Goal: Task Accomplishment & Management: Manage account settings

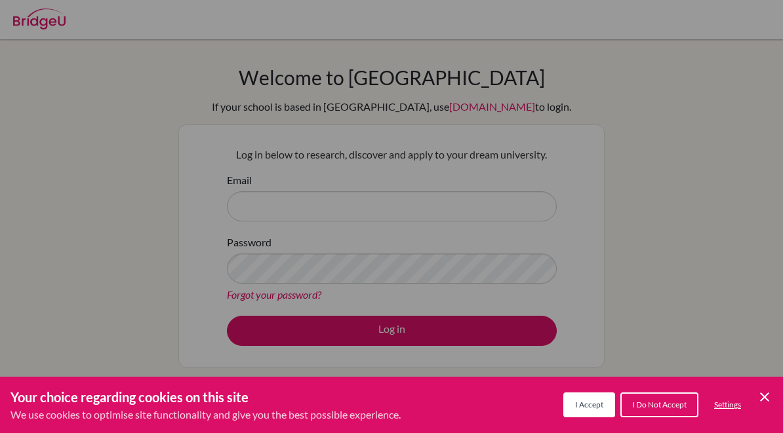
scroll to position [104, 0]
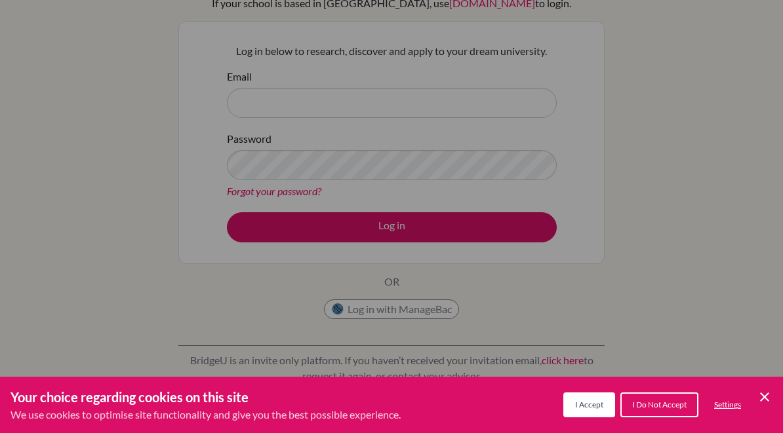
click at [594, 407] on span "I Accept" at bounding box center [589, 405] width 28 height 10
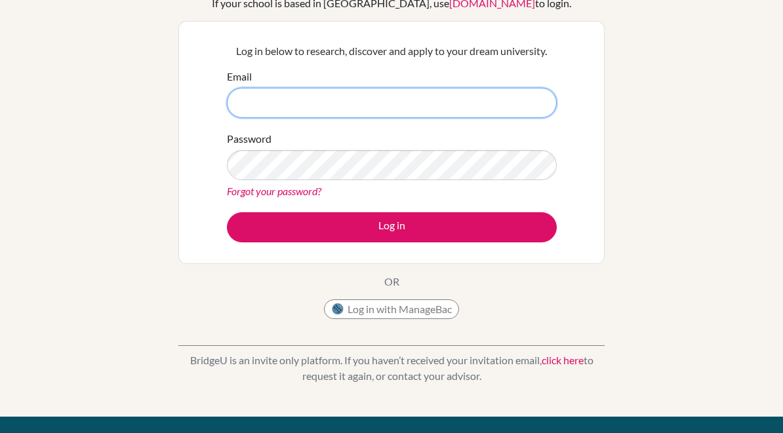
click at [475, 109] on input "Email" at bounding box center [392, 103] width 330 height 30
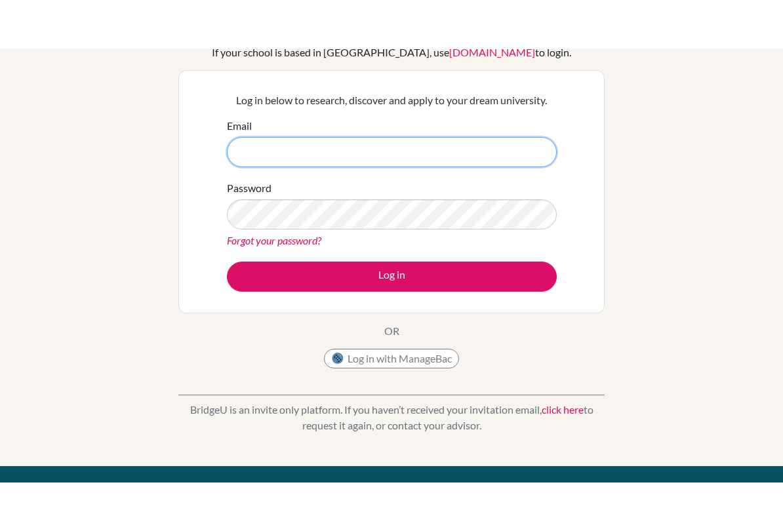
scroll to position [103, 0]
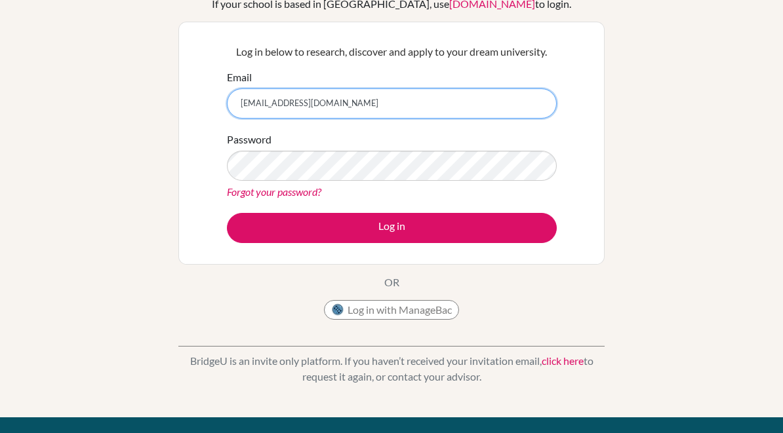
type input "[EMAIL_ADDRESS][DOMAIN_NAME]"
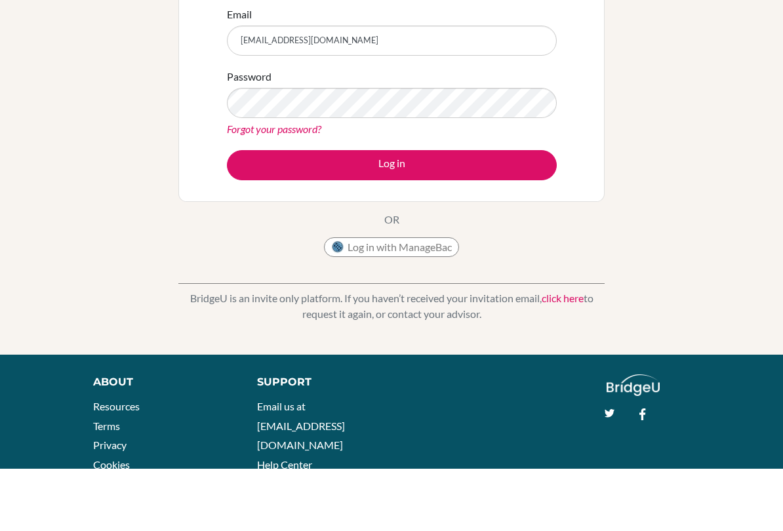
click at [484, 213] on button "Log in" at bounding box center [392, 228] width 330 height 30
click at [463, 243] on button "Log in" at bounding box center [392, 228] width 330 height 30
click at [458, 243] on button "Log in" at bounding box center [392, 228] width 330 height 30
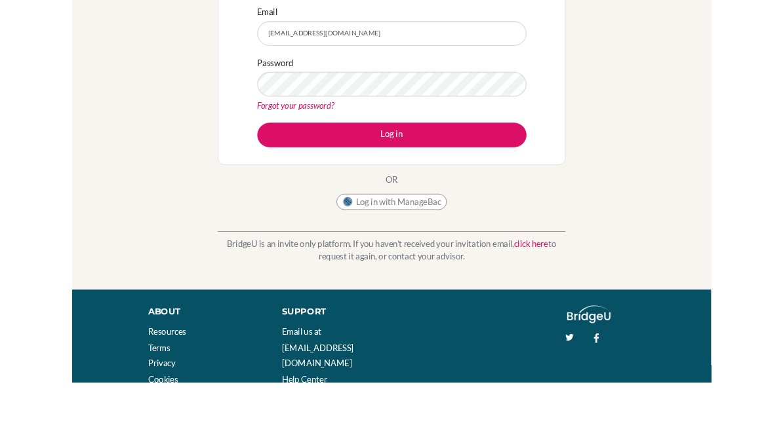
scroll to position [24, 0]
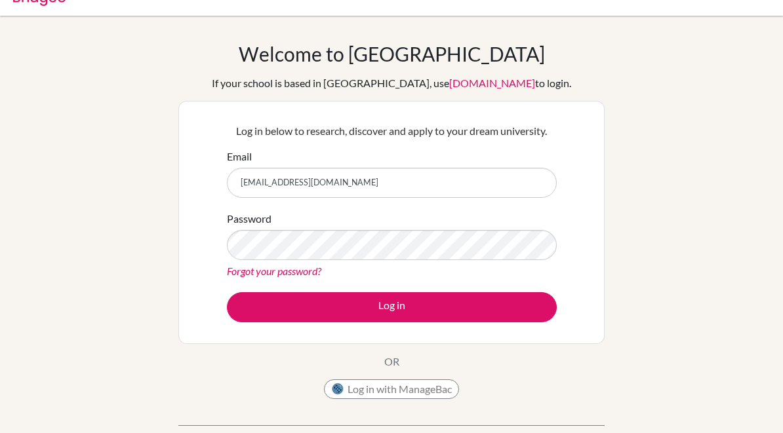
click at [456, 323] on button "Log in" at bounding box center [392, 307] width 330 height 30
click at [447, 323] on button "Log in" at bounding box center [392, 307] width 330 height 30
click at [422, 399] on button "Log in with ManageBac" at bounding box center [391, 390] width 135 height 20
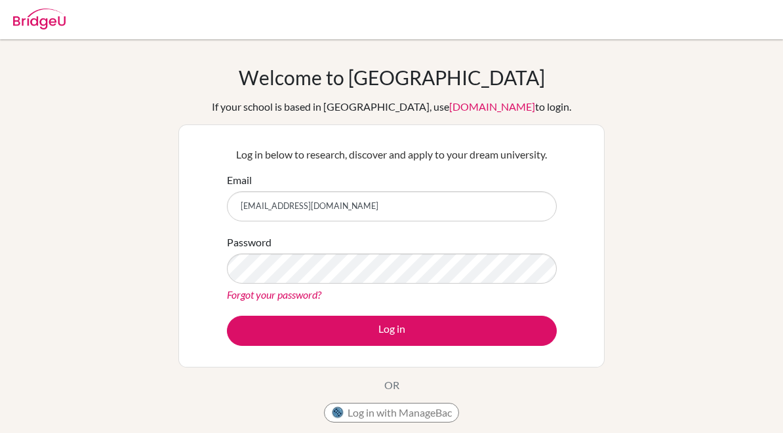
click at [395, 329] on button "Log in" at bounding box center [392, 331] width 330 height 30
click at [399, 321] on button "Log in" at bounding box center [392, 331] width 330 height 30
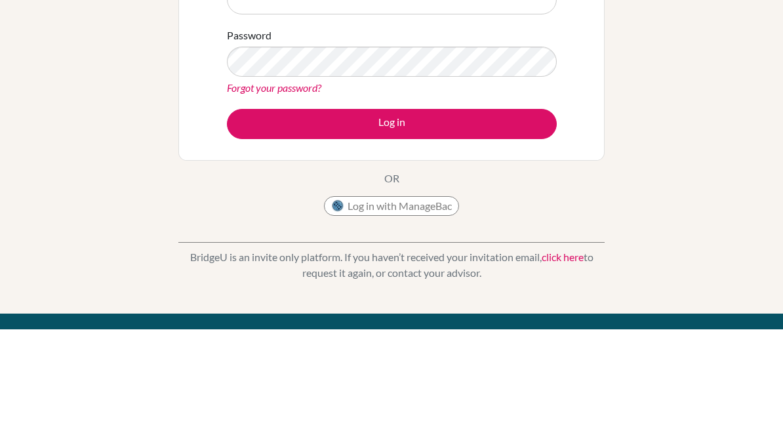
scroll to position [104, 0]
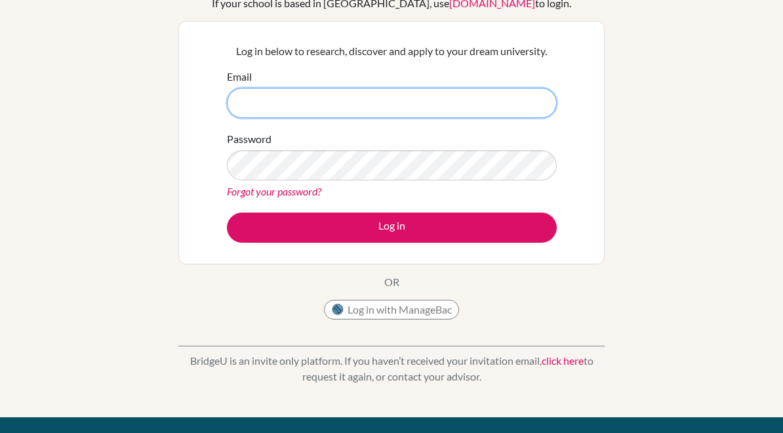
type input "[EMAIL_ADDRESS][DOMAIN_NAME]"
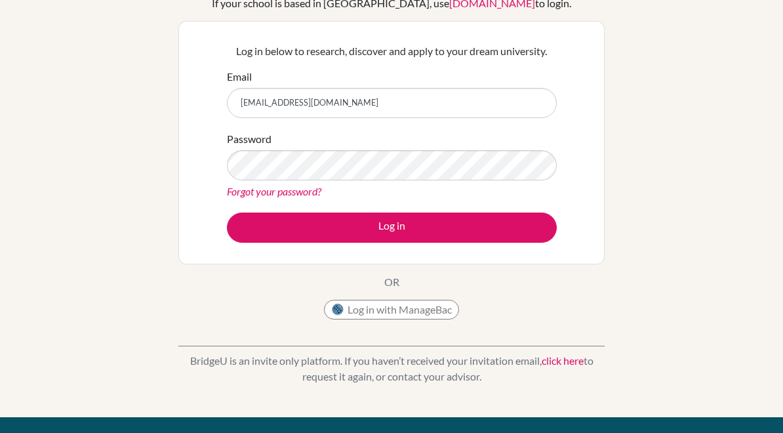
click at [519, 236] on button "Log in" at bounding box center [392, 227] width 330 height 30
